Goal: Task Accomplishment & Management: Use online tool/utility

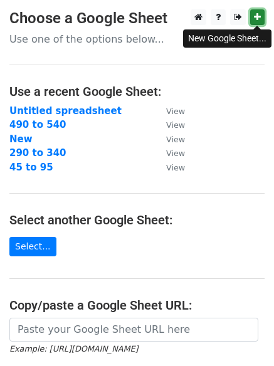
click at [259, 14] on icon at bounding box center [257, 17] width 7 height 9
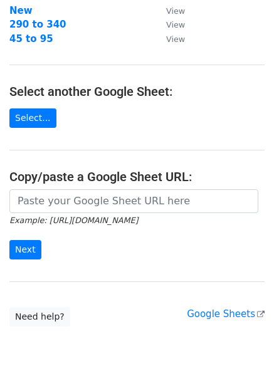
scroll to position [189, 0]
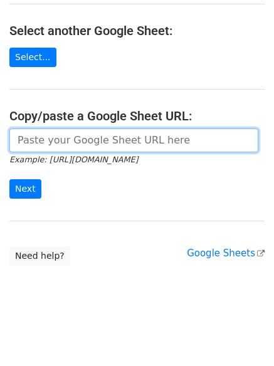
click at [58, 139] on input "url" at bounding box center [133, 141] width 249 height 24
paste input "https://docs.google.com/spreadsheets/d/1WfVt2sRnmb090_fjbjHK6mvlXfm32RXPPYDkGEA…"
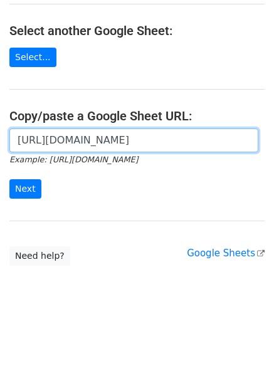
scroll to position [0, 279]
type input "https://docs.google.com/spreadsheets/d/1WfVt2sRnmb090_fjbjHK6mvlXfm32RXPPYDkGEA…"
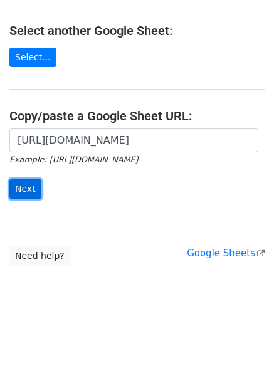
scroll to position [0, 0]
click at [26, 186] on input "Next" at bounding box center [25, 188] width 32 height 19
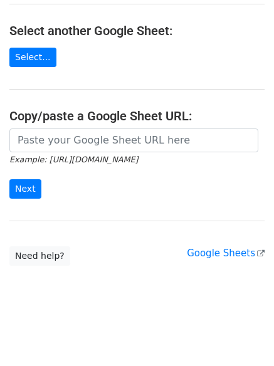
scroll to position [189, 0]
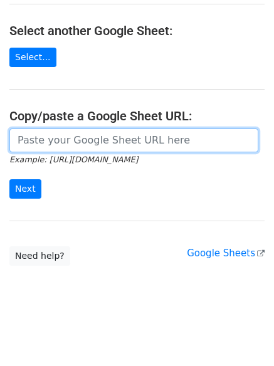
click at [72, 140] on input "url" at bounding box center [133, 141] width 249 height 24
paste input "[EMAIL_ADDRESS][DOMAIN_NAME] [EMAIL_ADDRESS][DOMAIN_NAME] [EMAIL_ADDRESS][DOMAI…"
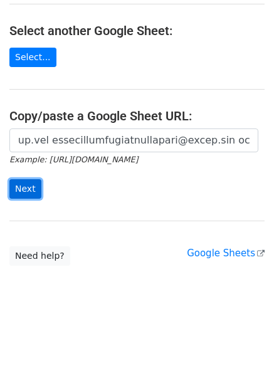
scroll to position [0, 0]
click at [29, 193] on input "Next" at bounding box center [25, 188] width 32 height 19
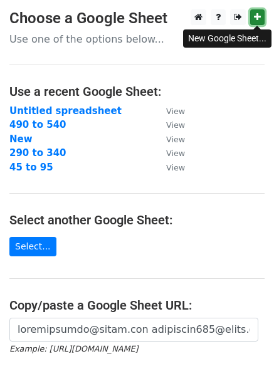
click at [257, 20] on icon at bounding box center [257, 17] width 7 height 9
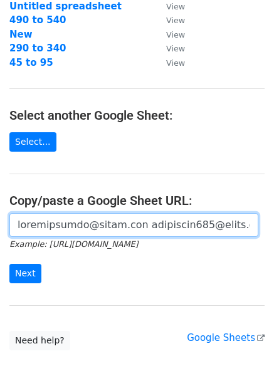
click at [64, 227] on input "url" at bounding box center [133, 225] width 249 height 24
paste input "https://docs.google.com/spreadsheets/d/1jgBg-KQd6VhprRXfOX35QWyoyAewenKsqvngh82…"
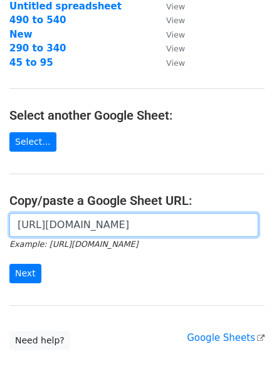
scroll to position [0, 285]
type input "https://docs.google.com/spreadsheets/d/1jgBg-KQd6VhprRXfOX35QWyoyAewenKsqvngh82…"
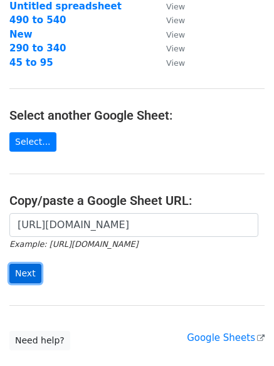
scroll to position [0, 0]
click at [35, 280] on input "Next" at bounding box center [25, 273] width 32 height 19
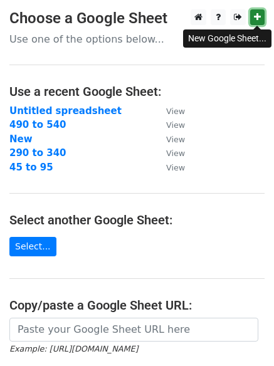
click at [255, 14] on icon at bounding box center [257, 17] width 7 height 9
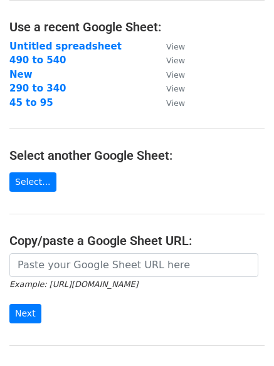
scroll to position [105, 0]
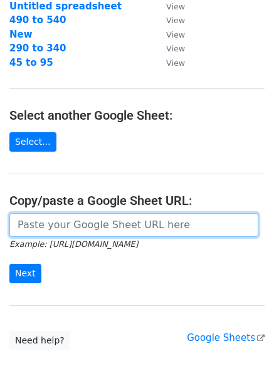
click at [83, 226] on input "url" at bounding box center [133, 225] width 249 height 24
paste input "https://docs.google.com/spreadsheets/d/1q7hjTlmWWHipLNbjAj0ItHC9V4x8Ux1bz1yseFo…"
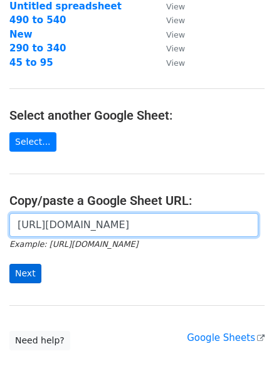
type input "https://docs.google.com/spreadsheets/d/1q7hjTlmWWHipLNbjAj0ItHC9V4x8Ux1bz1yseFo…"
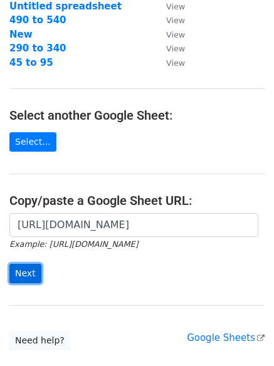
click at [26, 274] on input "Next" at bounding box center [25, 273] width 32 height 19
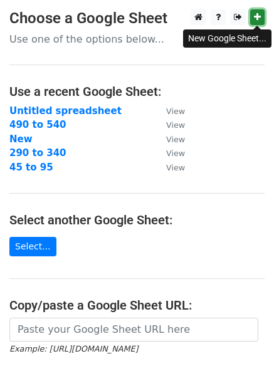
click at [257, 18] on icon at bounding box center [257, 17] width 7 height 9
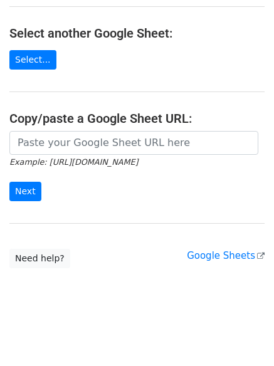
scroll to position [189, 0]
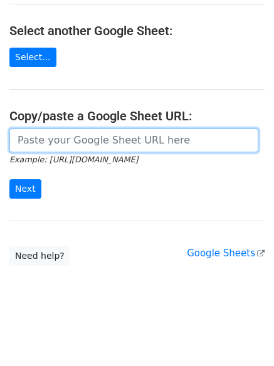
click at [88, 139] on input "url" at bounding box center [133, 141] width 249 height 24
paste input "[URL][DOMAIN_NAME]"
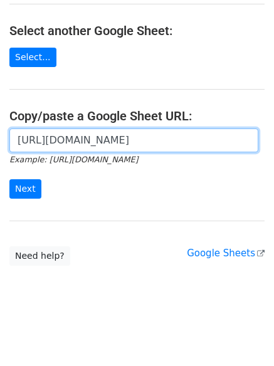
scroll to position [0, 277]
type input "[URL][DOMAIN_NAME]"
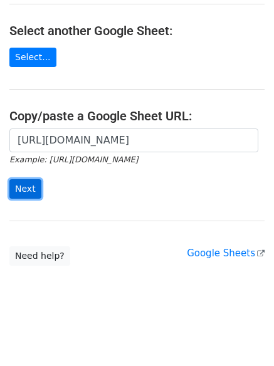
scroll to position [0, 0]
click at [15, 186] on input "Next" at bounding box center [25, 188] width 32 height 19
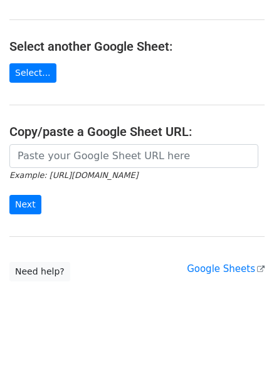
scroll to position [189, 0]
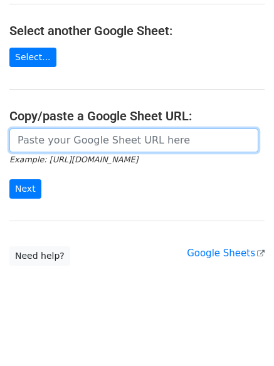
click at [72, 140] on input "url" at bounding box center [133, 141] width 249 height 24
paste input "[EMAIL_ADDRESS][DOMAIN_NAME] [EMAIL_ADDRESS][DOMAIN_NAME] [EMAIL_ADDRESS][DOMAI…"
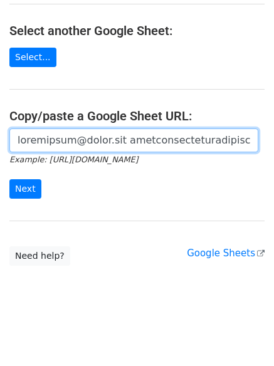
scroll to position [0, 6114]
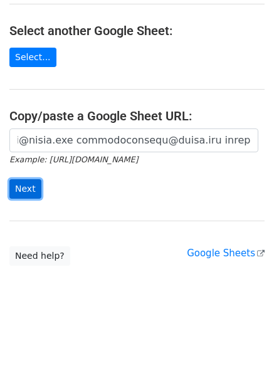
click at [24, 191] on input "Next" at bounding box center [25, 188] width 32 height 19
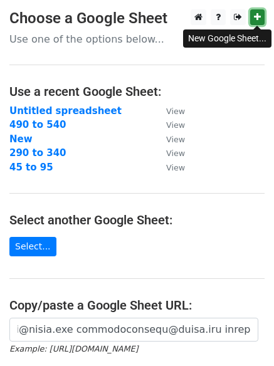
scroll to position [0, 0]
click at [255, 16] on icon at bounding box center [257, 17] width 7 height 9
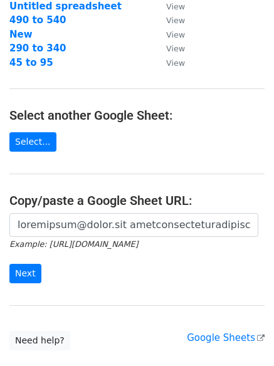
scroll to position [189, 0]
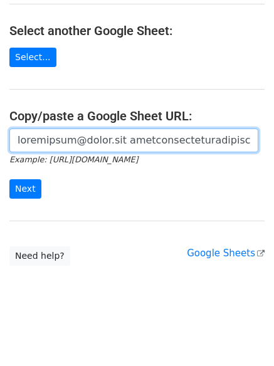
click at [103, 143] on input "url" at bounding box center [133, 141] width 249 height 24
click at [45, 141] on input "url" at bounding box center [133, 141] width 249 height 24
click at [45, 142] on input "url" at bounding box center [133, 141] width 249 height 24
click at [17, 142] on input "url" at bounding box center [133, 141] width 249 height 24
paste input "V46kcQCxadcCdepopgVDFbFz76y1FQX_forP3_4wrM"
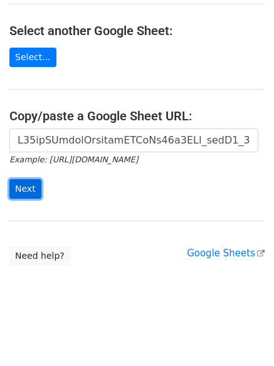
click at [24, 184] on input "Next" at bounding box center [25, 188] width 32 height 19
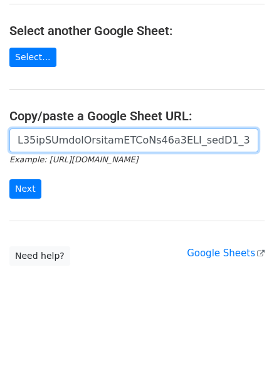
click at [56, 140] on input "url" at bounding box center [133, 141] width 249 height 24
paste input "https://docs.google.com/spreadsheets/d/1-V46kcQCxadcCdepopgVDFbFz76y1FQX_forP3_…"
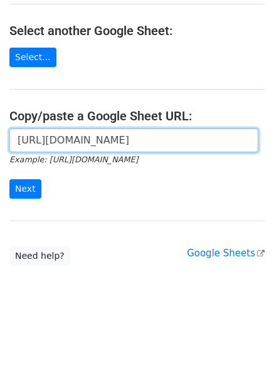
scroll to position [0, 276]
type input "https://docs.google.com/spreadsheets/d/1-V46kcQCxadcCdepopgVDFbFz76y1FQX_forP3_…"
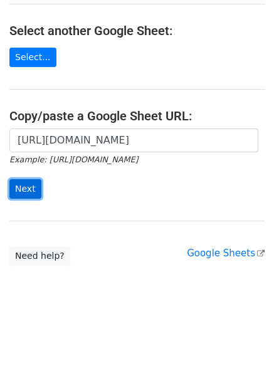
scroll to position [0, 0]
click at [27, 186] on input "Next" at bounding box center [25, 188] width 32 height 19
